Goal: Transaction & Acquisition: Book appointment/travel/reservation

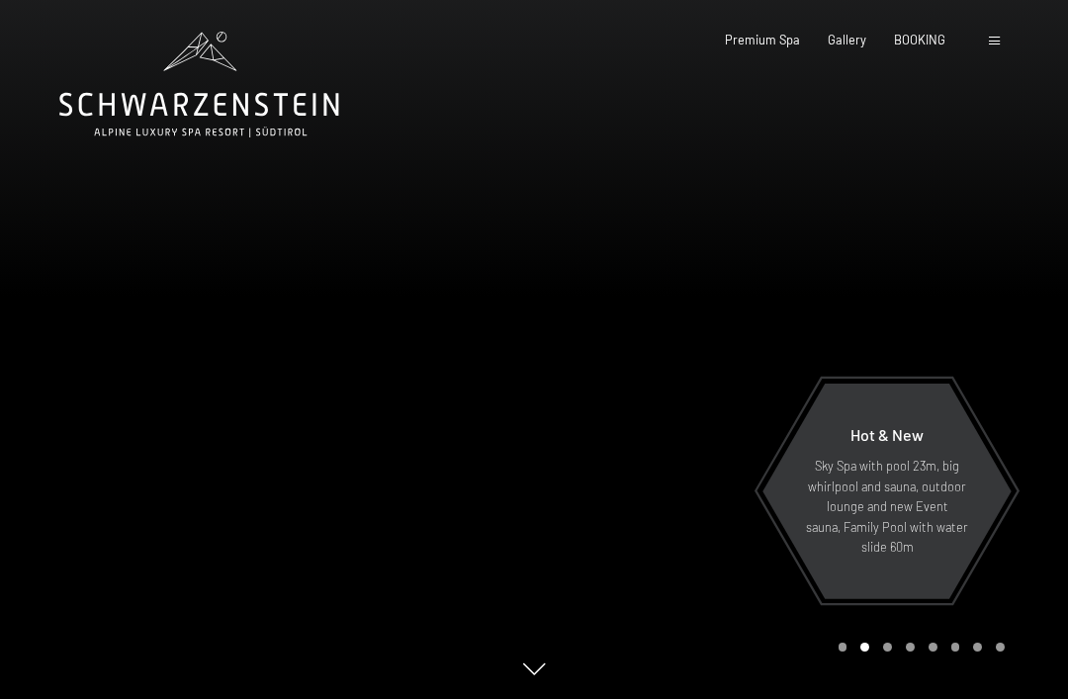
click at [925, 46] on div "Premium Spa Gallery BOOKING" at bounding box center [820, 41] width 305 height 18
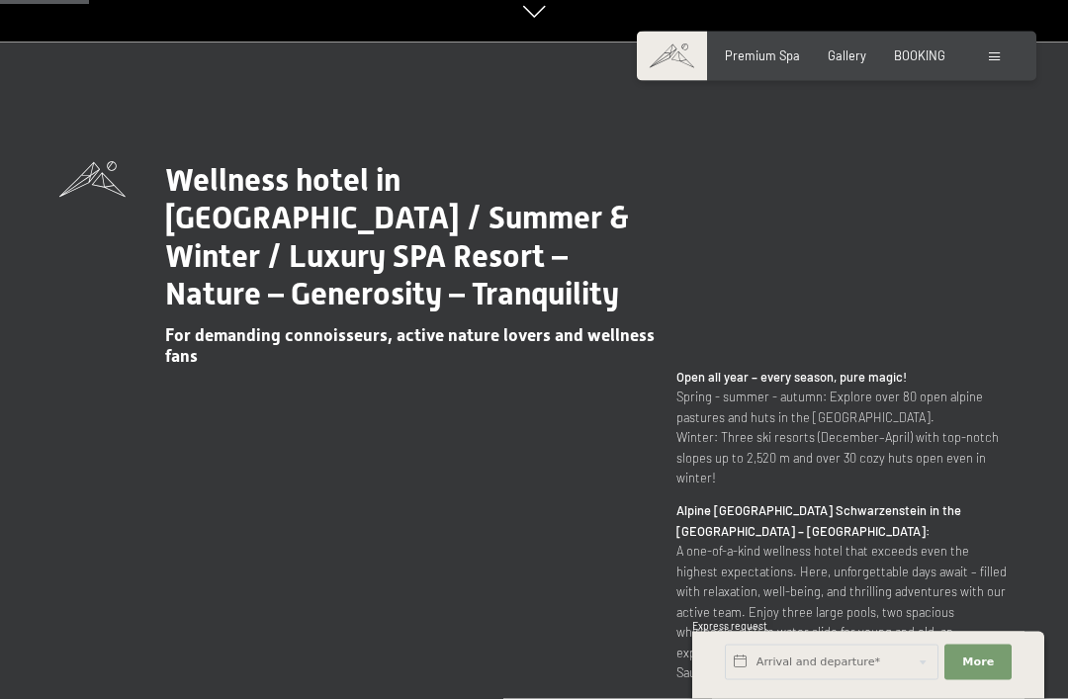
scroll to position [690, 0]
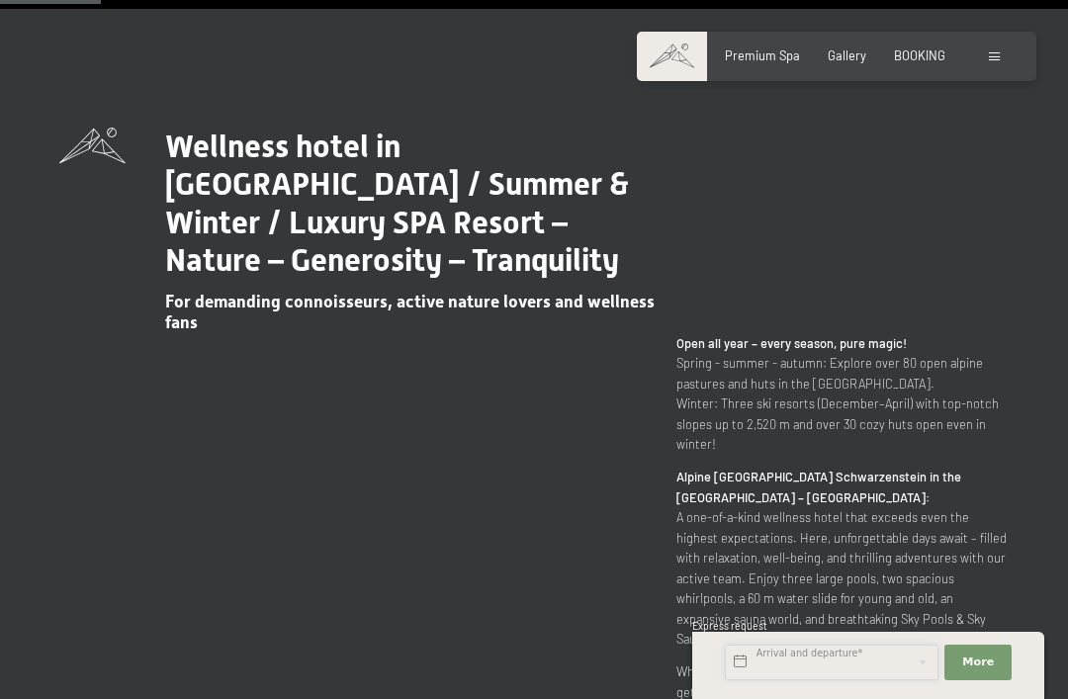
click at [850, 680] on input "text" at bounding box center [832, 663] width 214 height 36
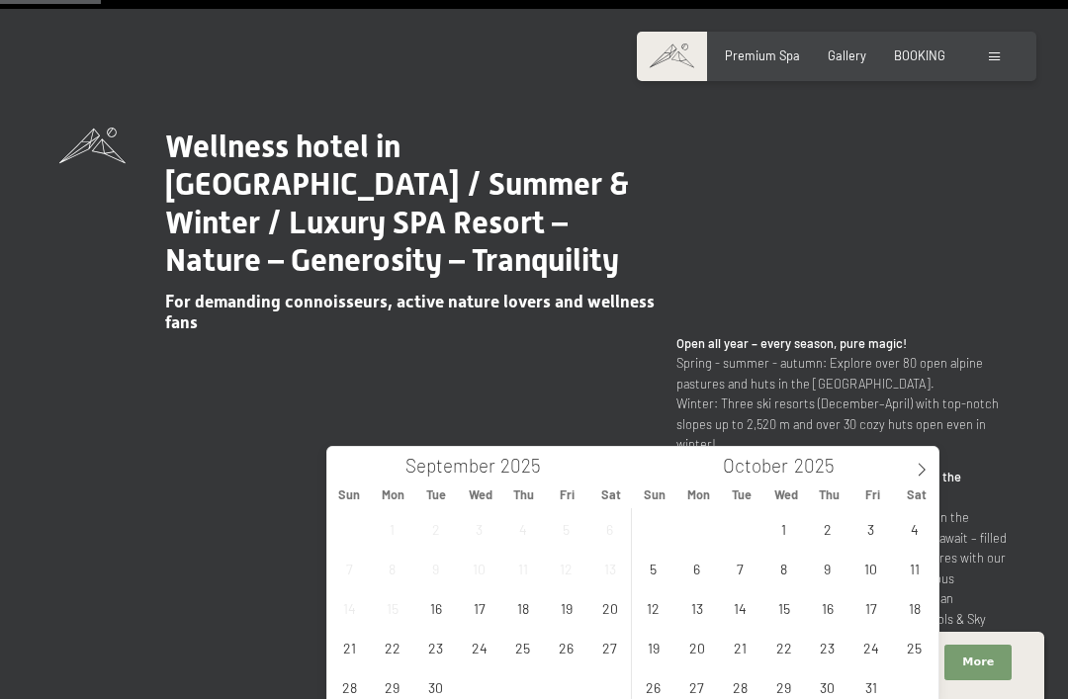
click at [936, 465] on span at bounding box center [922, 464] width 34 height 34
click at [926, 468] on icon at bounding box center [922, 470] width 14 height 14
click at [924, 466] on icon at bounding box center [922, 470] width 14 height 14
type input "2026"
click at [916, 652] on span "24" at bounding box center [914, 647] width 39 height 39
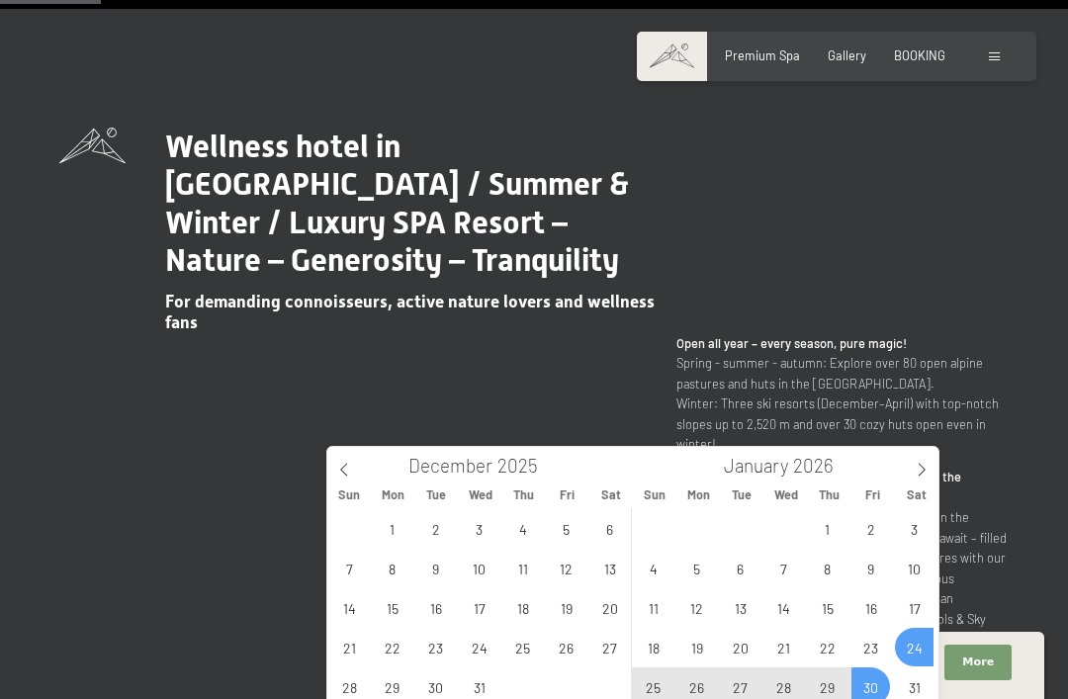
click at [865, 683] on span "30" at bounding box center [870, 686] width 39 height 39
type input "Sat. 24/01/2026 - Fri. 30/01/2026"
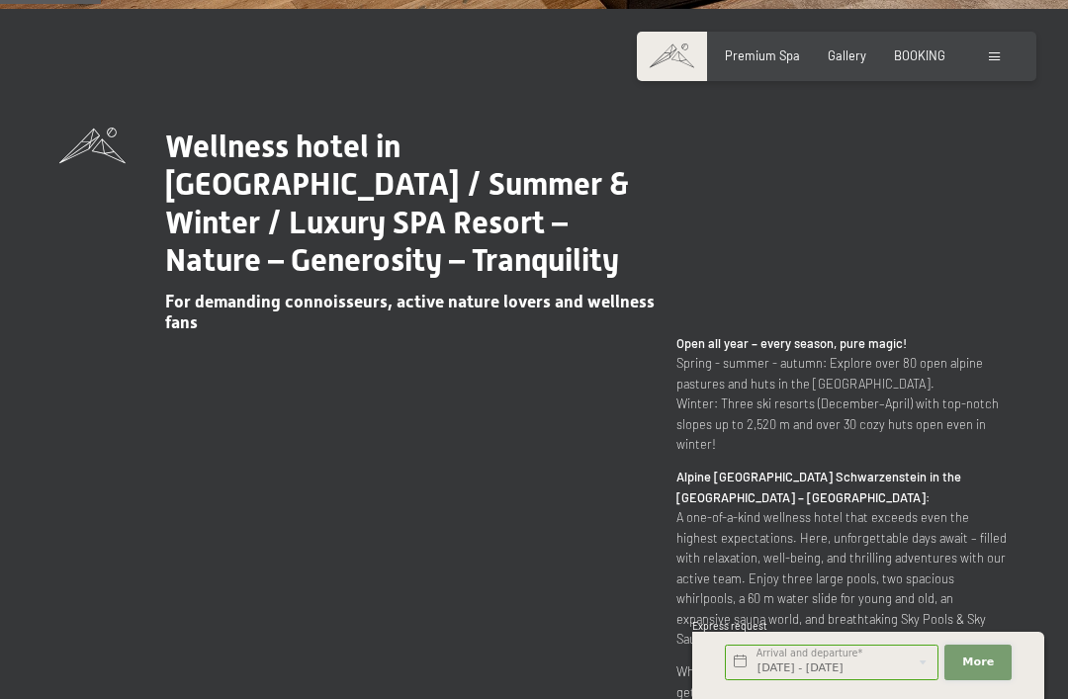
click at [984, 670] on span "More" at bounding box center [978, 662] width 32 height 16
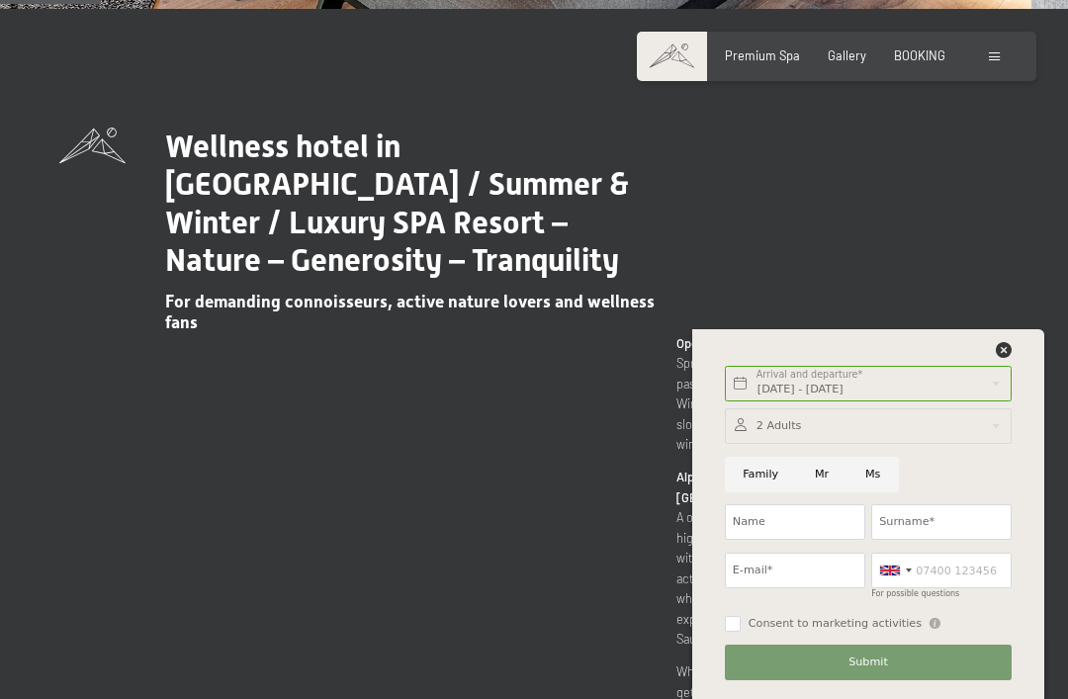
click at [979, 444] on div at bounding box center [868, 426] width 287 height 36
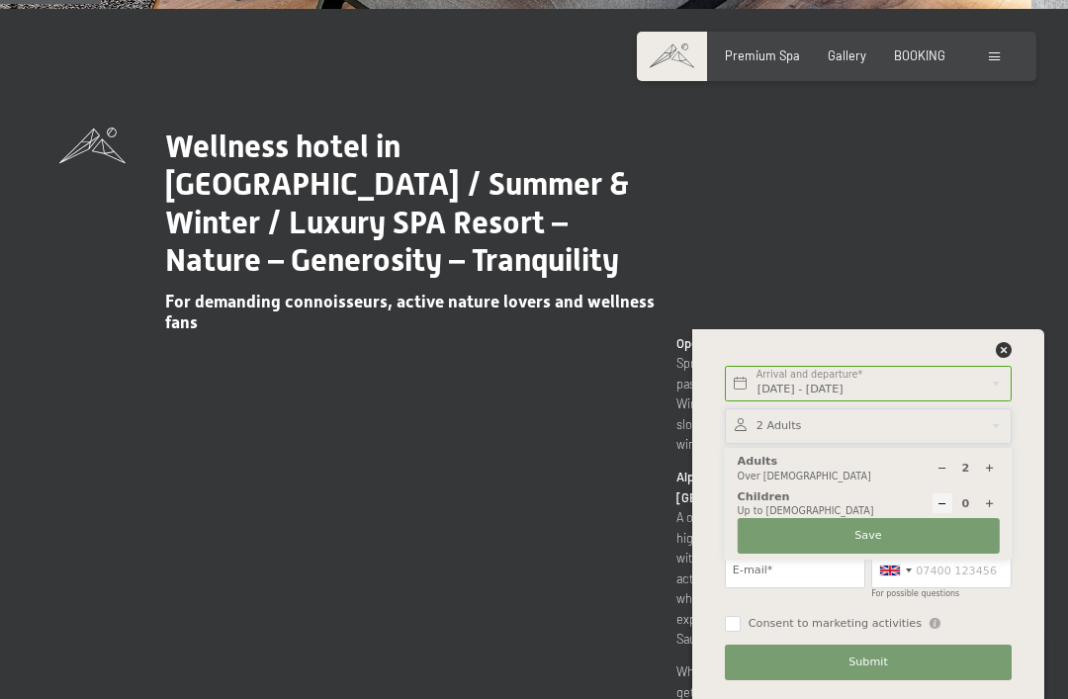
click at [992, 509] on icon at bounding box center [989, 503] width 11 height 11
select select
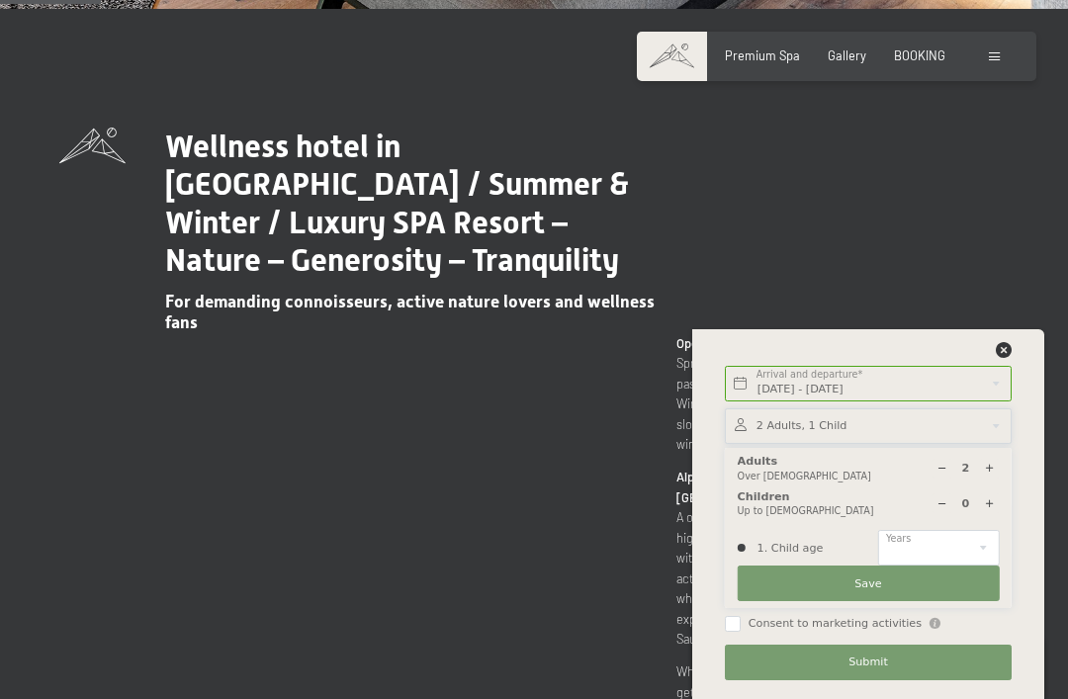
type input "1"
click at [972, 566] on select "0 1 2 3 4 5 6 7 8 9 10 11 12 13 14" at bounding box center [938, 548] width 121 height 36
select select "2"
click at [936, 601] on button "Save" at bounding box center [869, 584] width 262 height 36
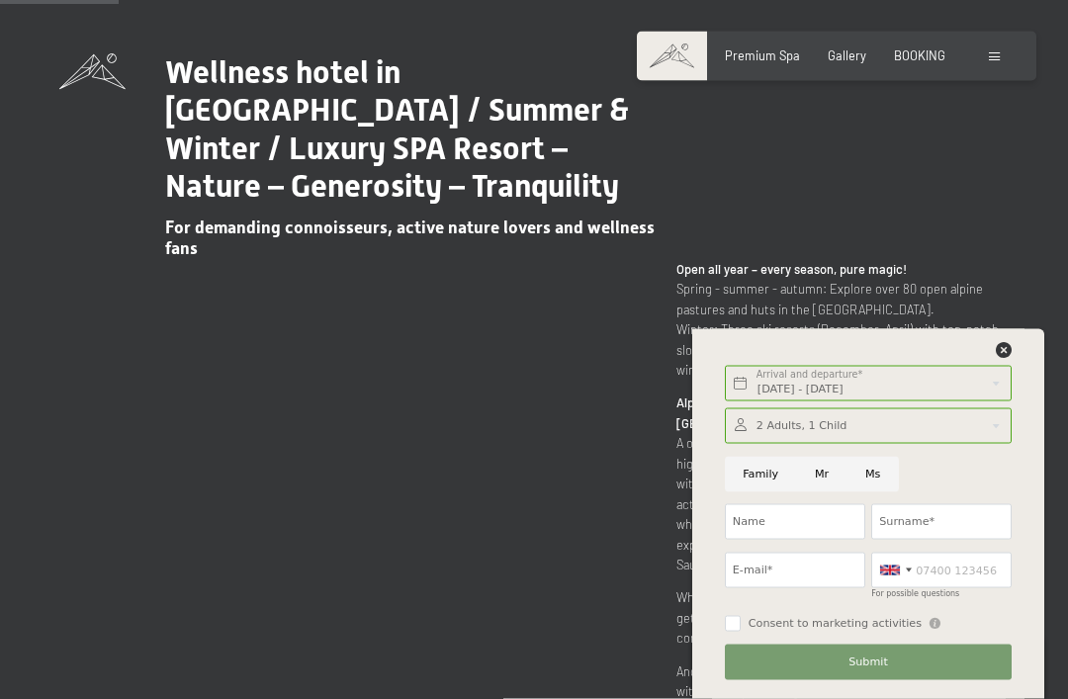
scroll to position [741, 0]
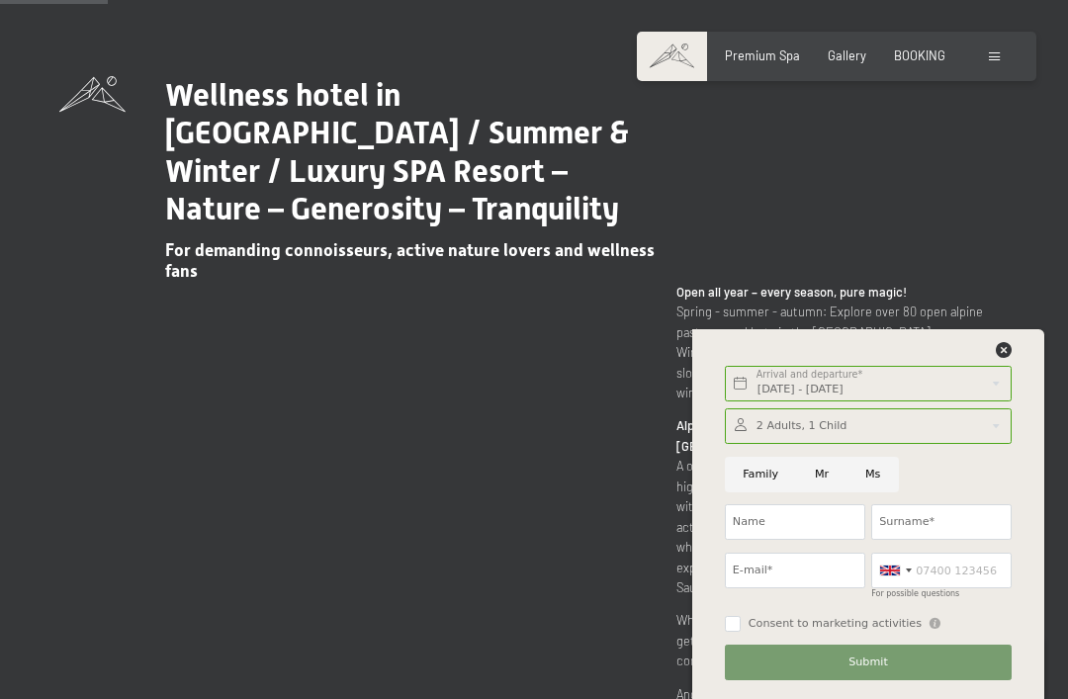
click at [1011, 401] on div "Sat. 24/01/2026 - Fri. 30/01/2026 Arrival and departure* 6 Nights More Hide add…" at bounding box center [868, 514] width 312 height 370
click at [912, 58] on span "BOOKING" at bounding box center [919, 55] width 51 height 16
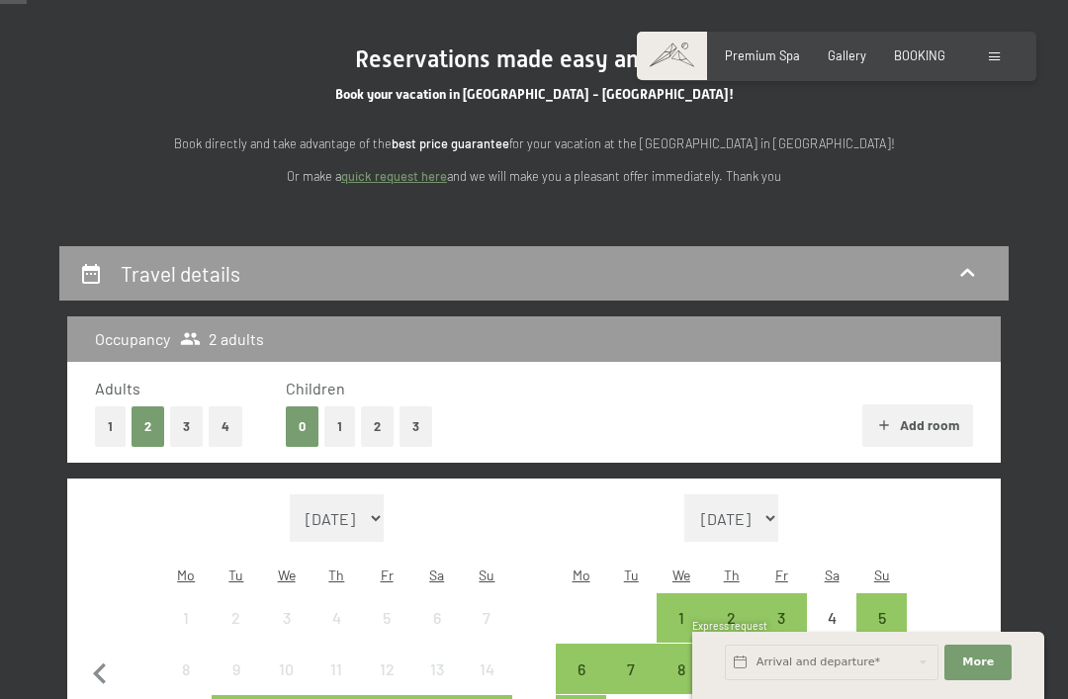
scroll to position [170, 0]
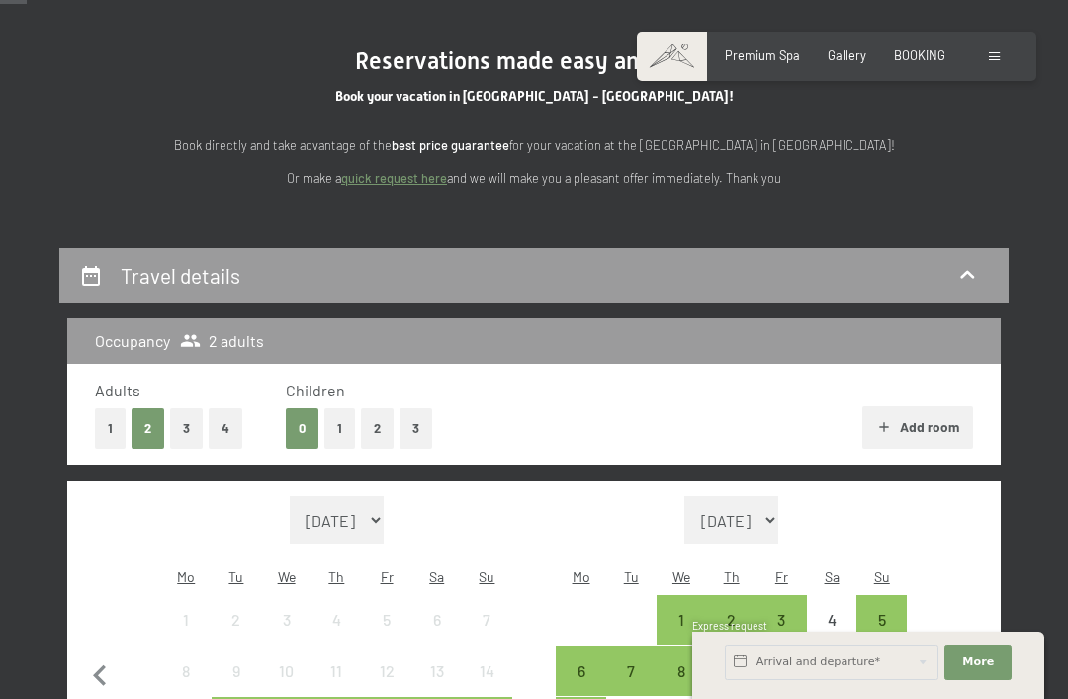
click at [344, 416] on span "Consent to marketing activities*" at bounding box center [453, 406] width 223 height 20
click at [332, 416] on input "Consent to marketing activities*" at bounding box center [322, 406] width 20 height 20
click at [337, 416] on label "Consent to marketing activities*" at bounding box center [448, 406] width 233 height 20
click at [332, 416] on input "Consent to marketing activities*" at bounding box center [322, 406] width 20 height 20
checkbox input "false"
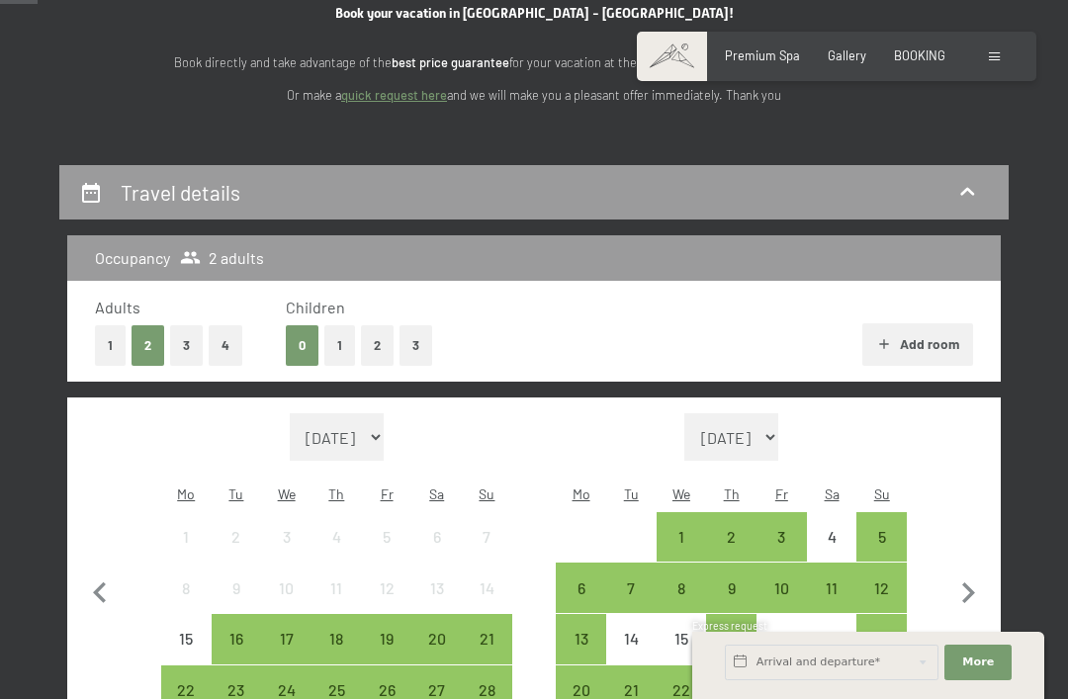
scroll to position [258, 0]
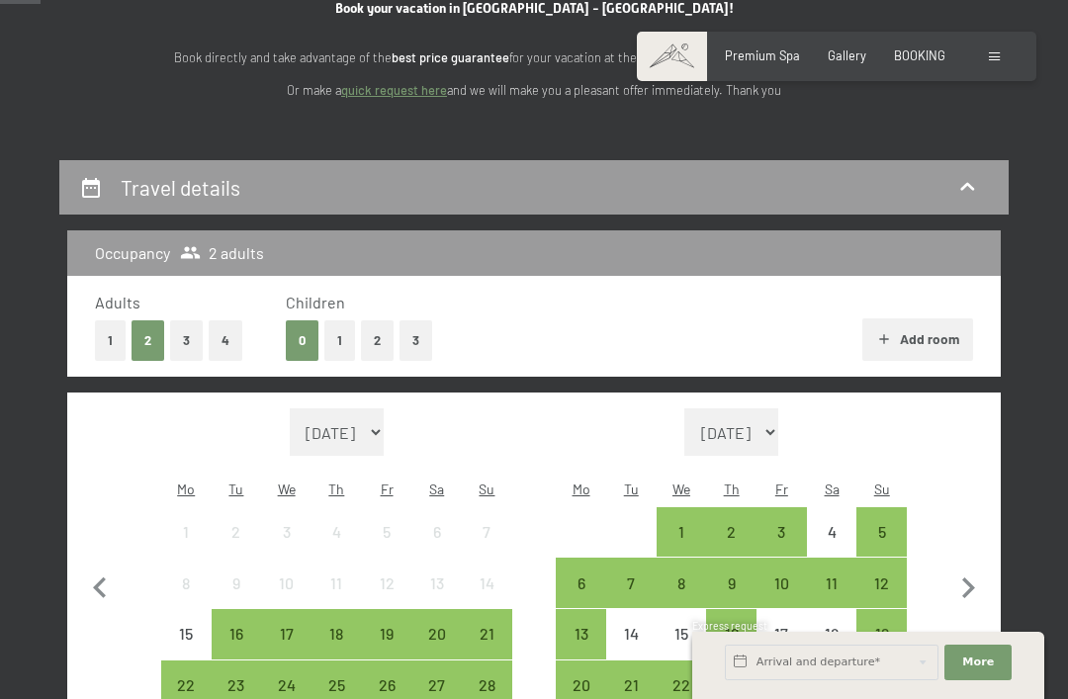
click at [332, 336] on button "1" at bounding box center [339, 340] width 31 height 41
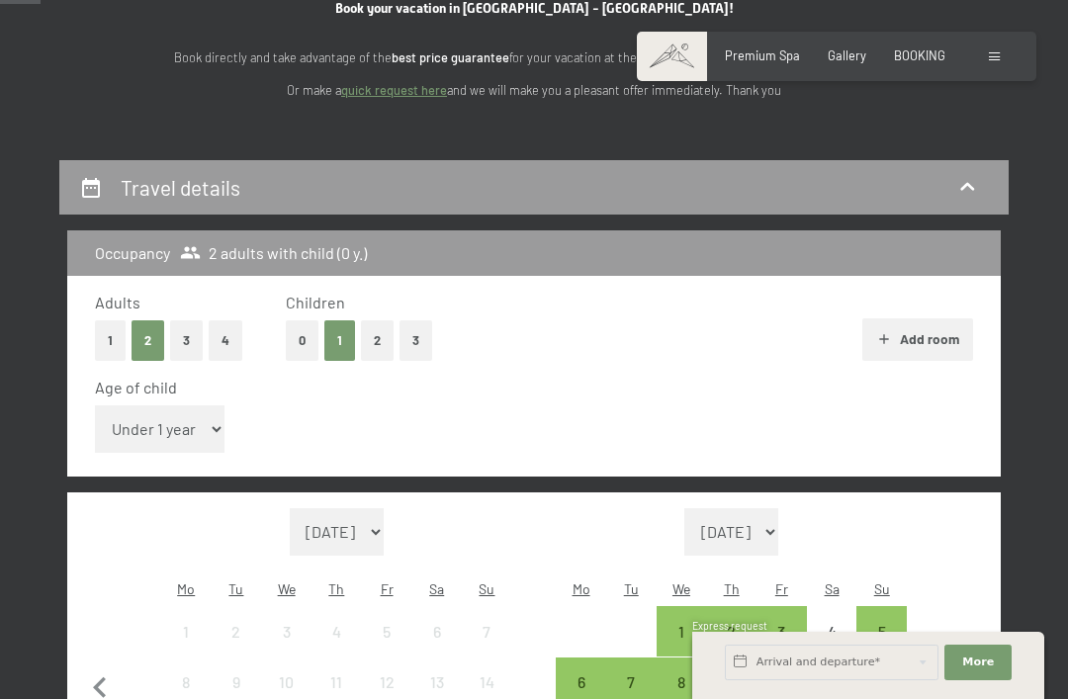
click at [176, 413] on select "Under 1 year 1 year 2 years 3 years 4 years 5 years 6 years 7 years 8 years 9 y…" at bounding box center [160, 428] width 130 height 47
select select "2"
click at [929, 333] on button "Add room" at bounding box center [917, 340] width 110 height 44
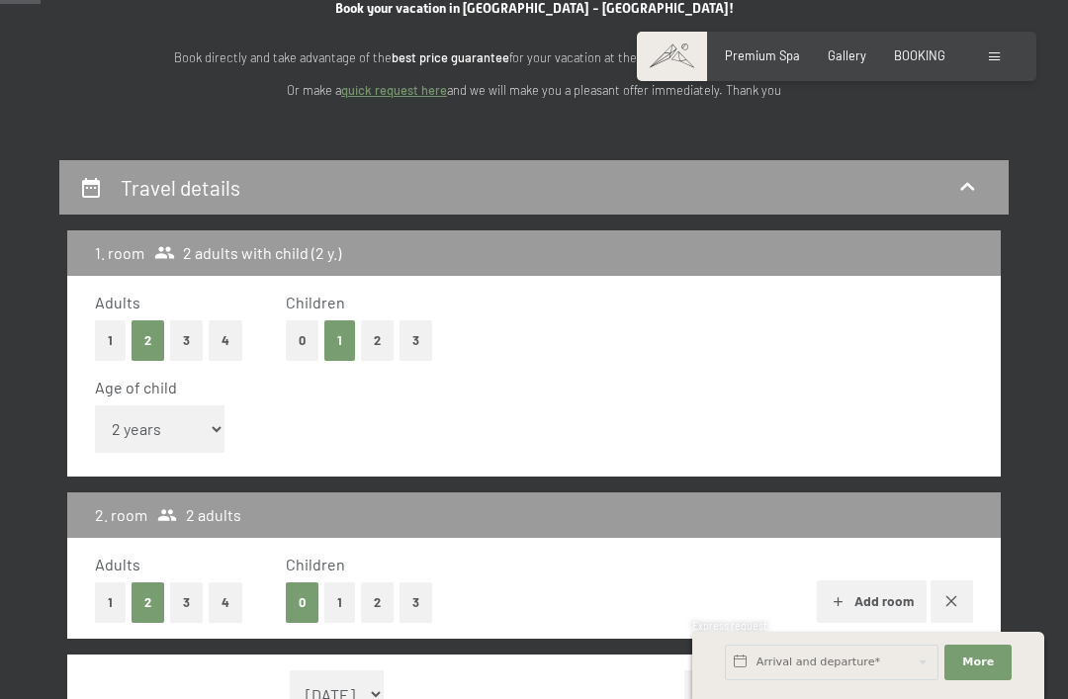
click at [954, 596] on icon "button" at bounding box center [951, 601] width 11 height 11
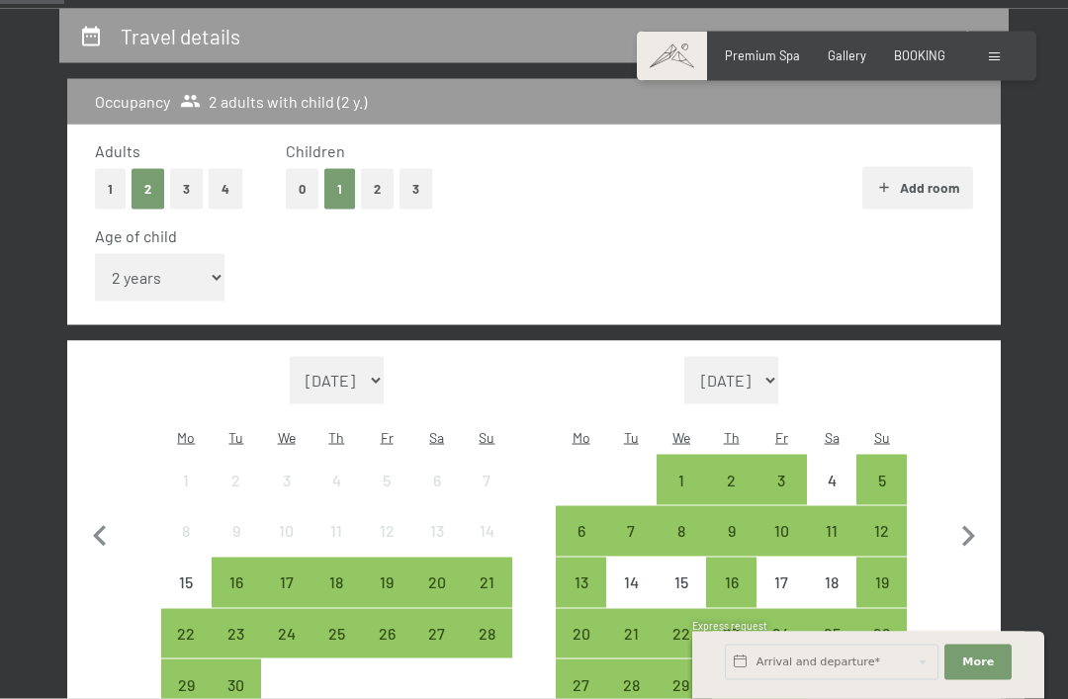
scroll to position [411, 0]
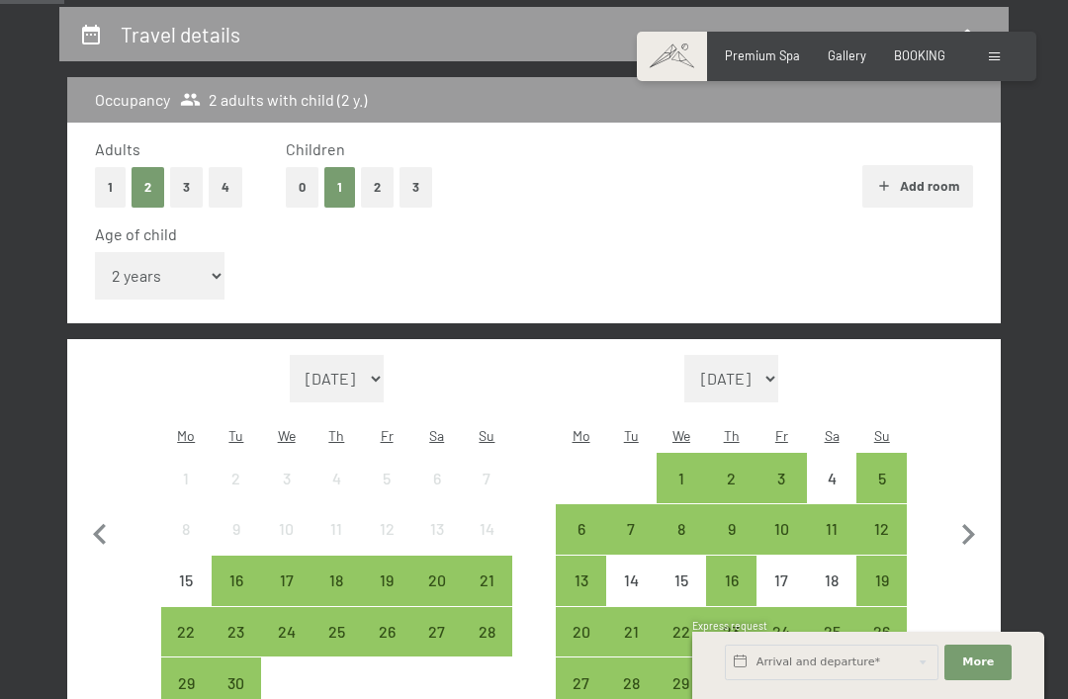
click at [976, 514] on icon "button" at bounding box center [968, 535] width 42 height 42
select select "[DATE]"
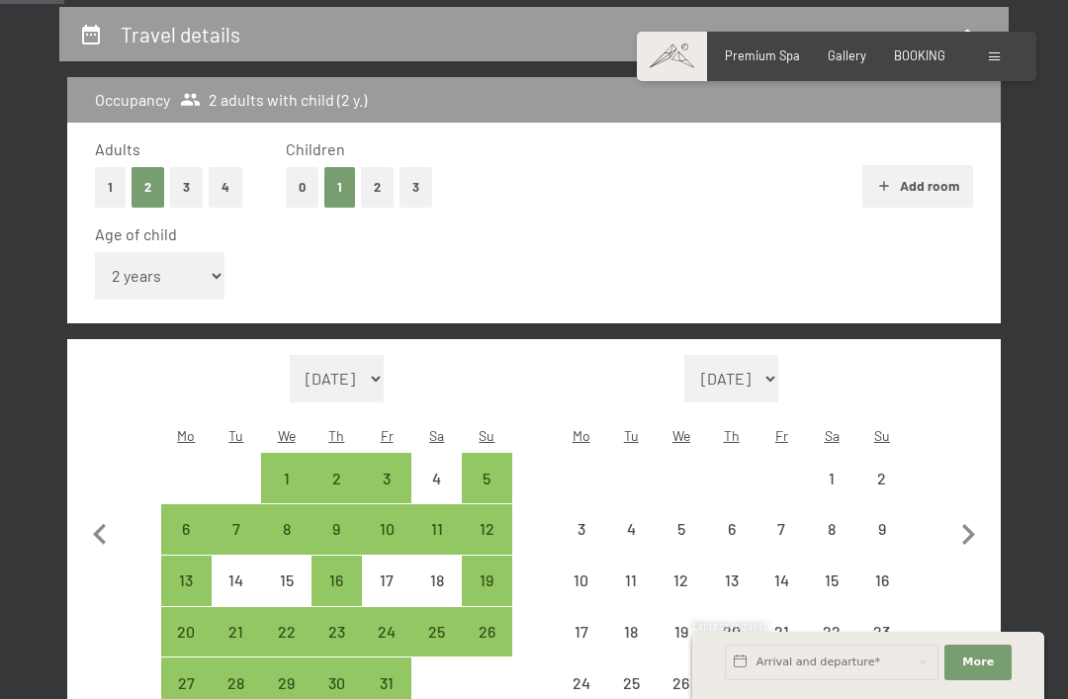
click at [970, 524] on icon "button" at bounding box center [968, 534] width 13 height 21
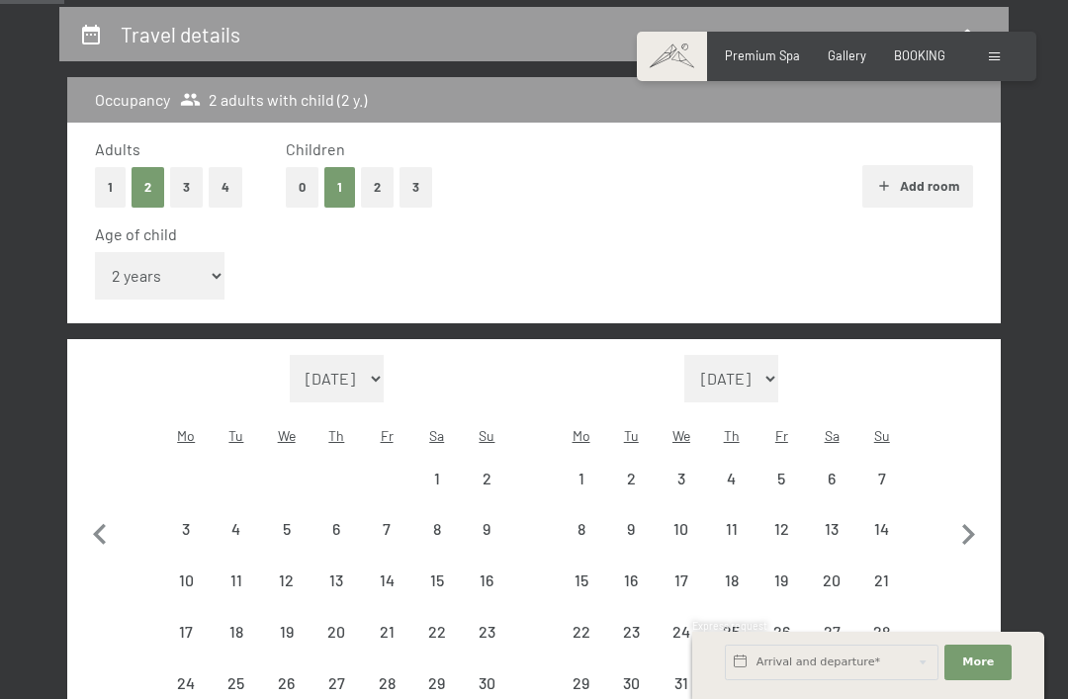
select select "[DATE]"
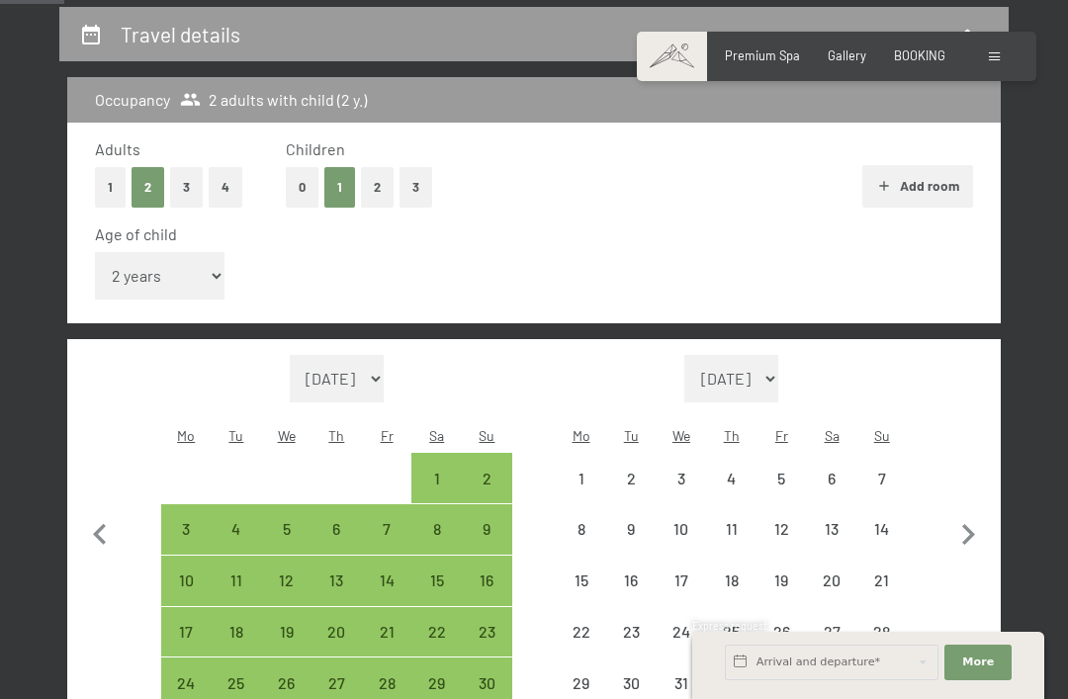
click at [974, 514] on icon "button" at bounding box center [968, 535] width 42 height 42
select select "[DATE]"
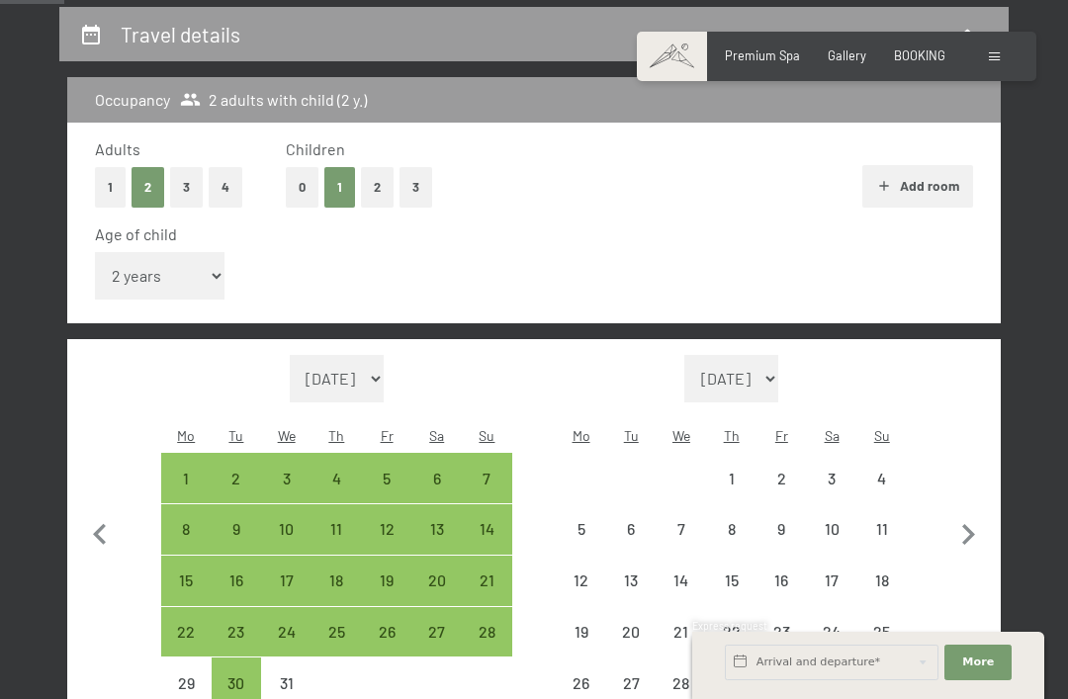
click at [966, 514] on icon "button" at bounding box center [968, 535] width 42 height 42
select select "[DATE]"
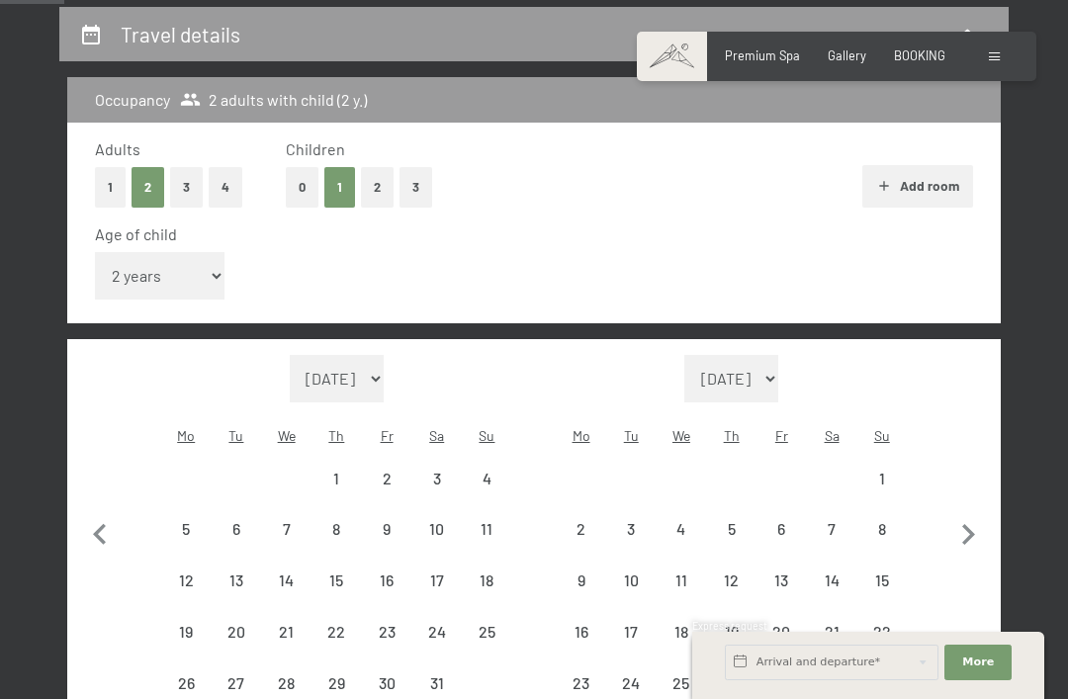
select select "[DATE]"
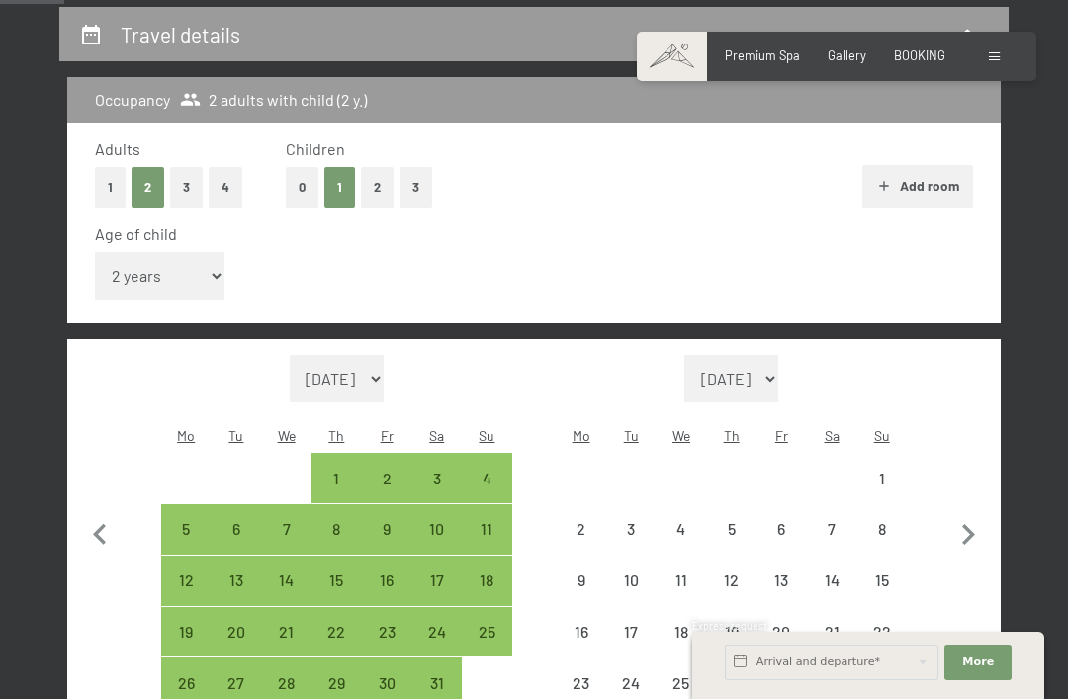
select select "[DATE]"
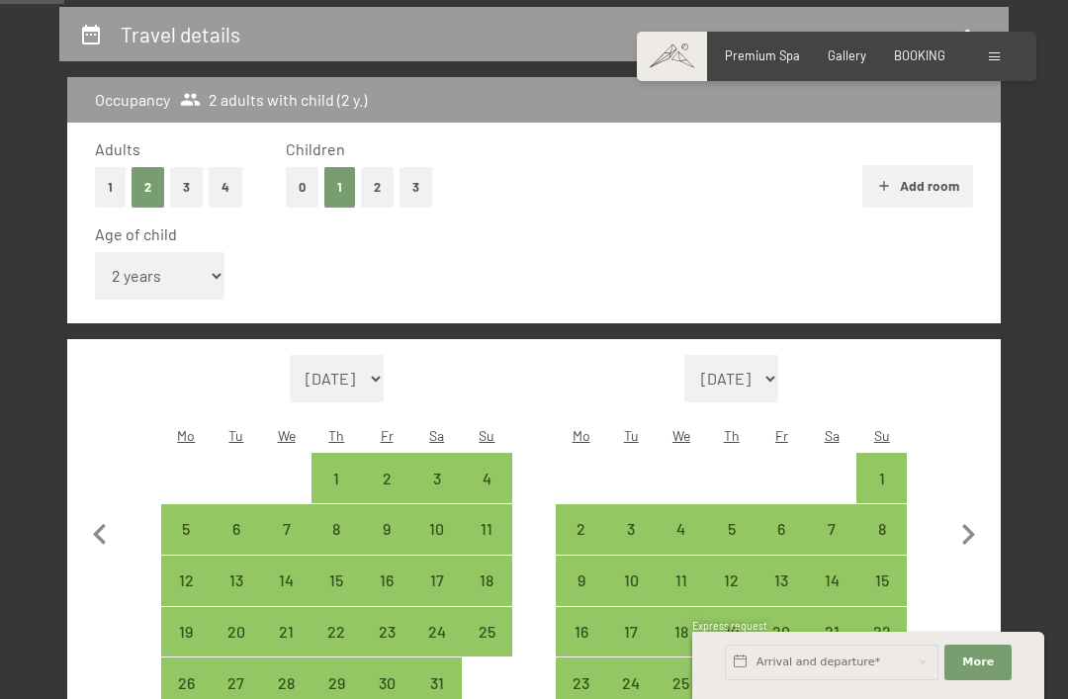
click at [444, 624] on div "24" at bounding box center [436, 647] width 46 height 46
select select "[DATE]"
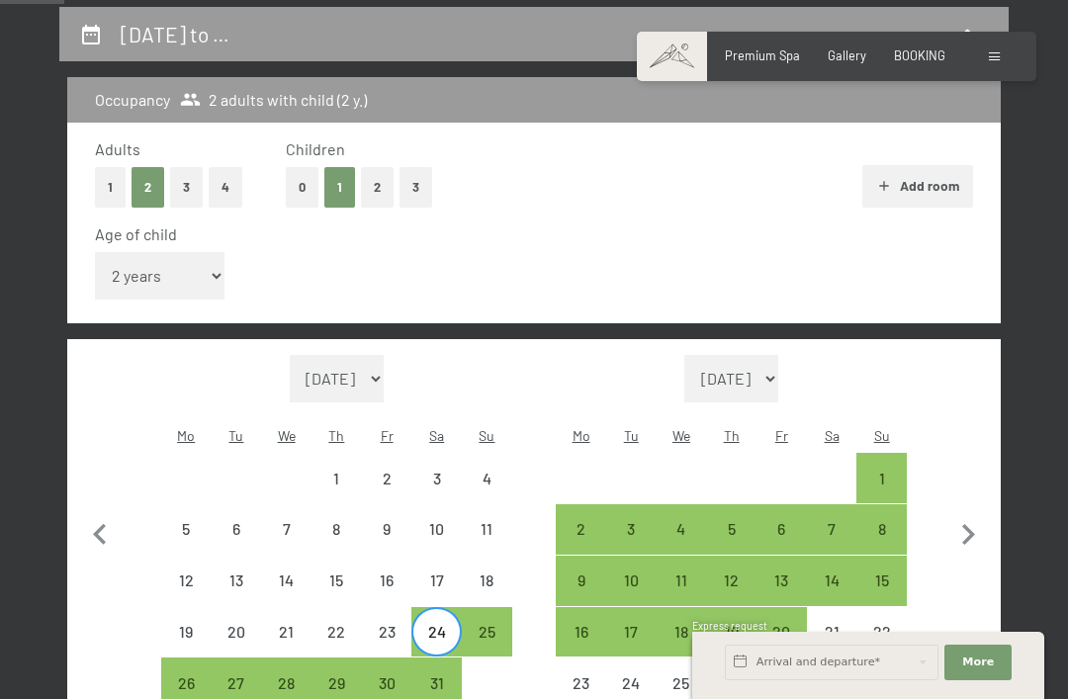
click at [391, 675] on div "30" at bounding box center [387, 698] width 46 height 46
select select "[DATE]"
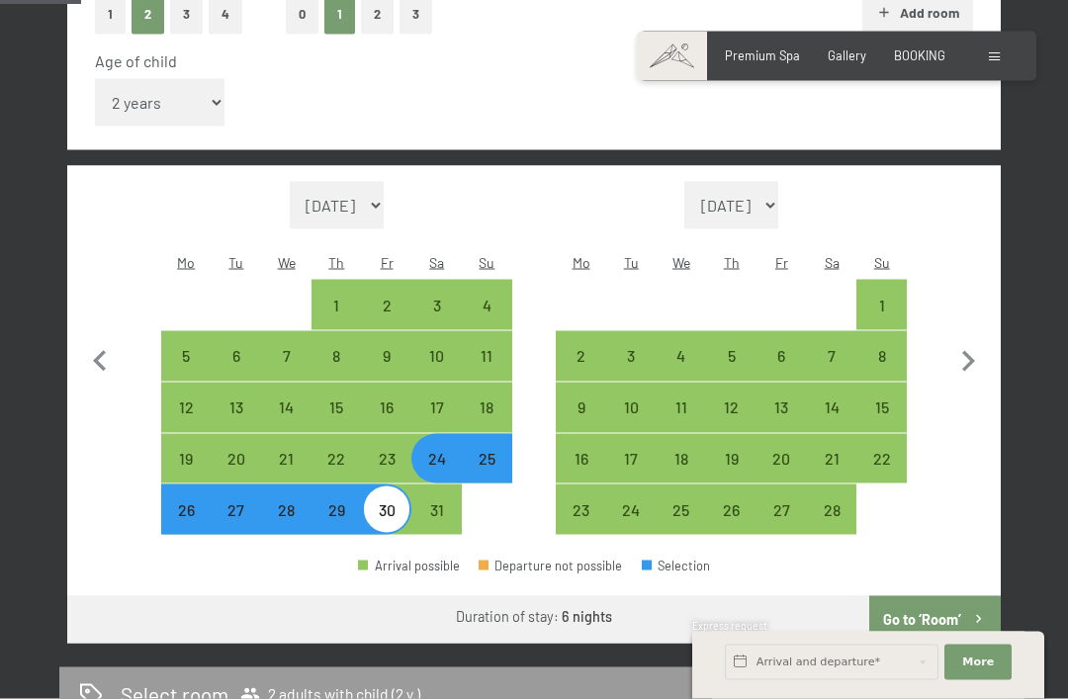
scroll to position [585, 0]
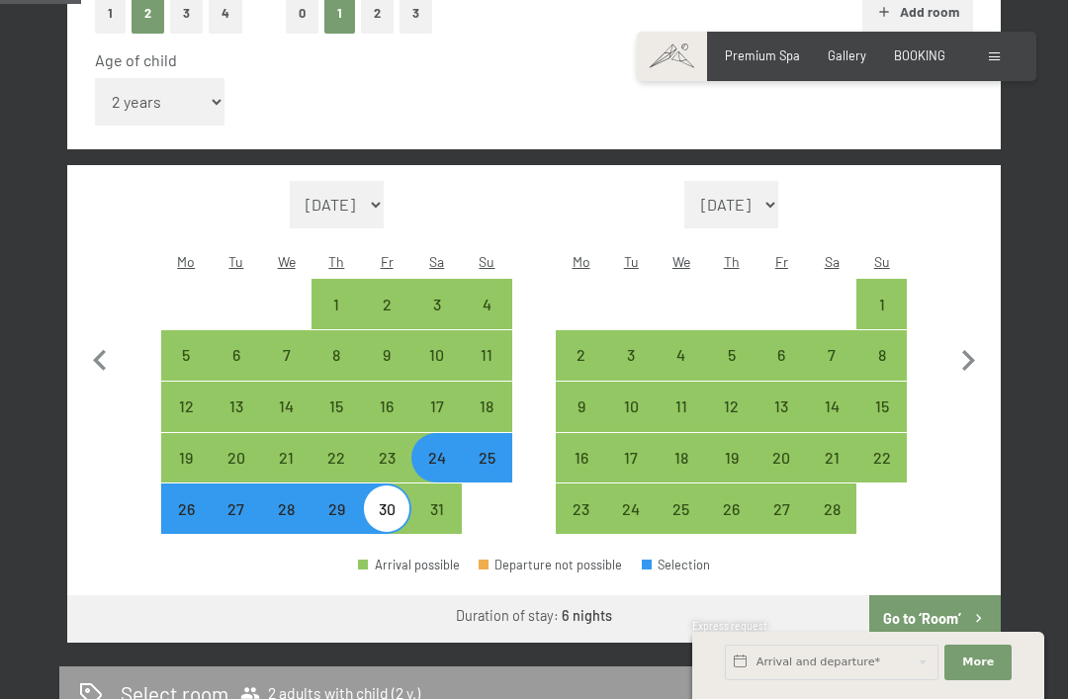
click at [952, 595] on button "Go to ‘Room’" at bounding box center [934, 618] width 131 height 47
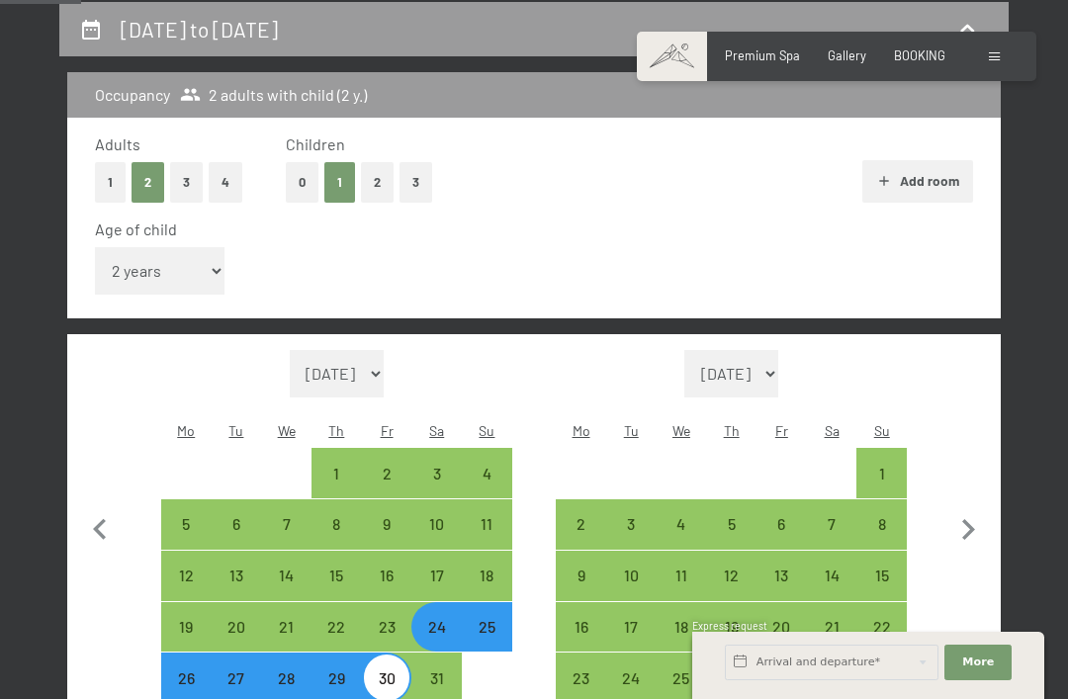
select select "[DATE]"
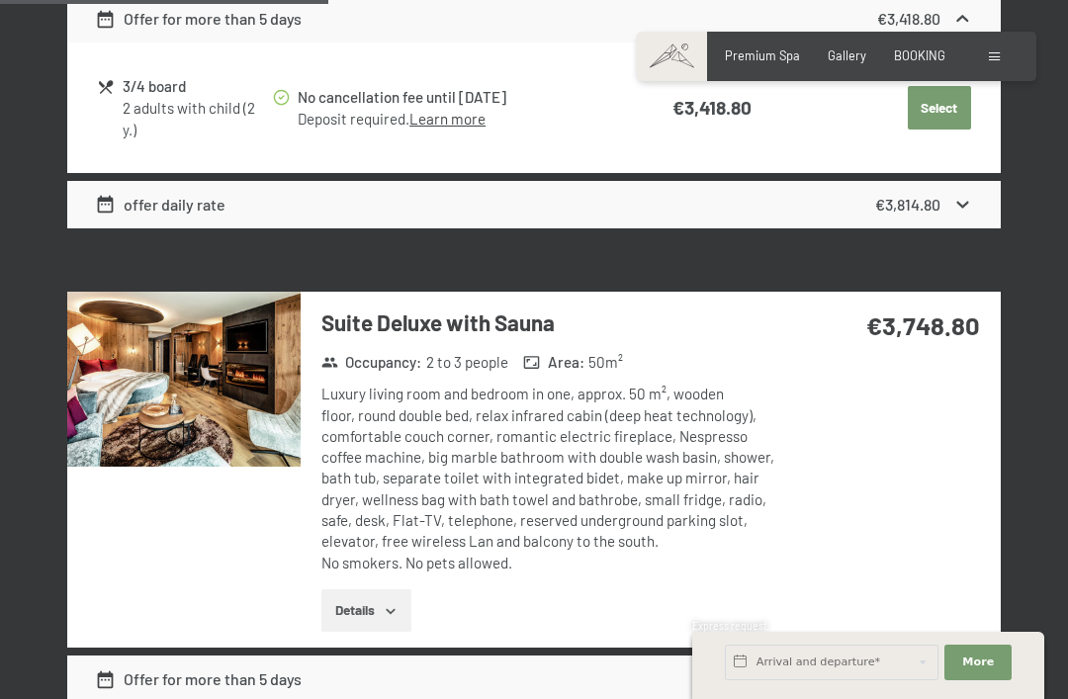
scroll to position [2156, 0]
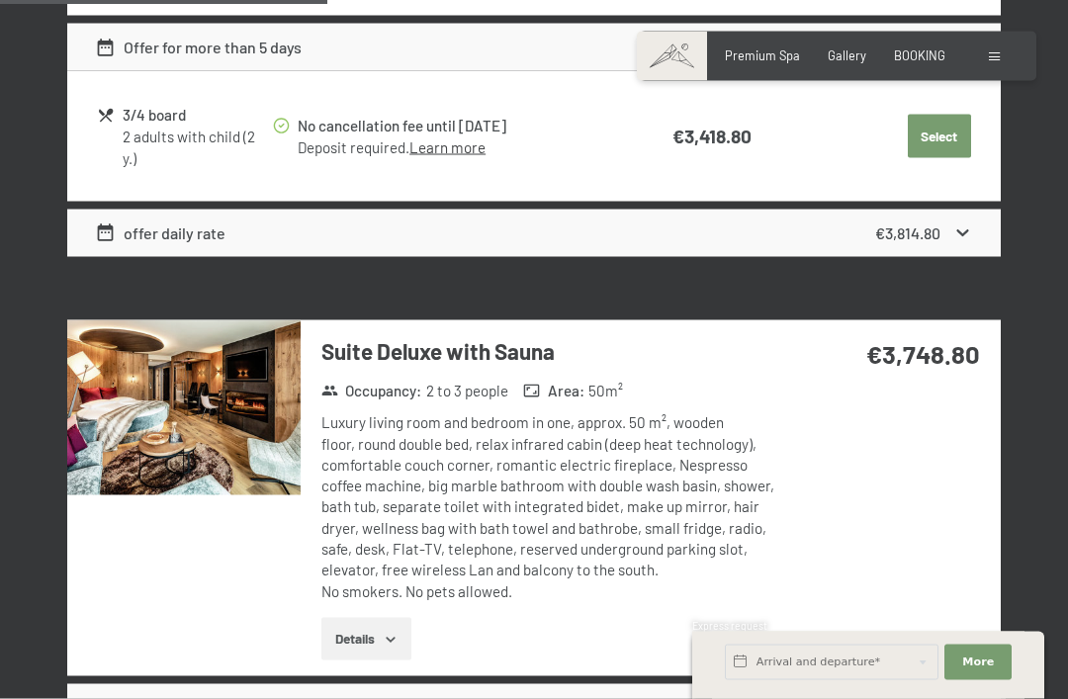
click at [168, 363] on img at bounding box center [183, 407] width 233 height 175
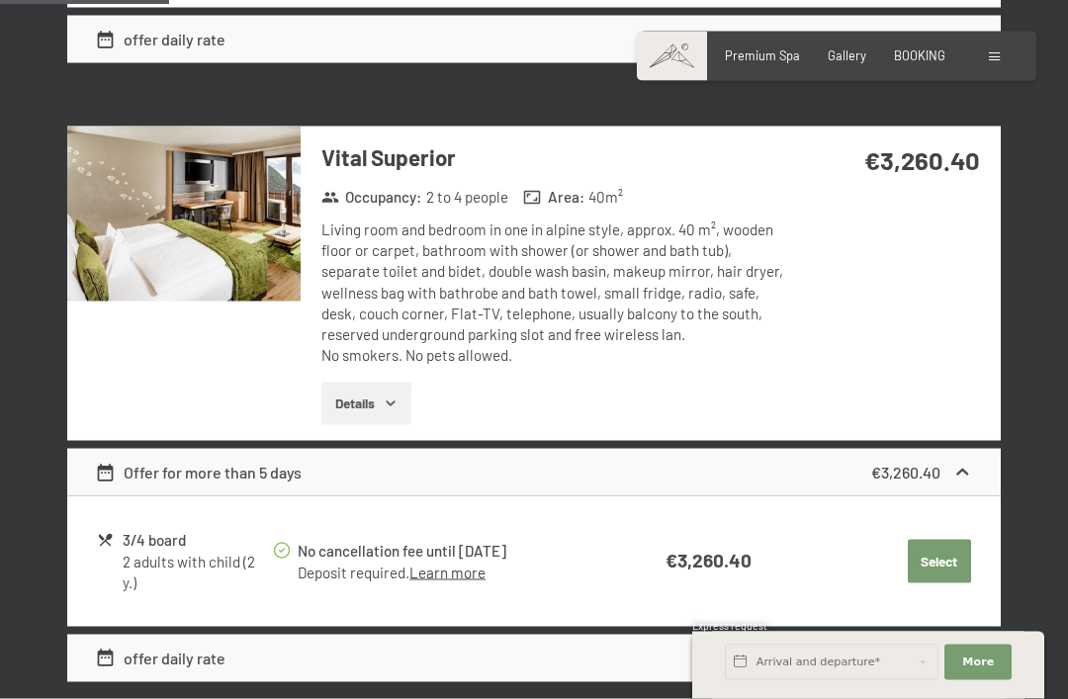
scroll to position [1110, 0]
